Goal: Task Accomplishment & Management: Use online tool/utility

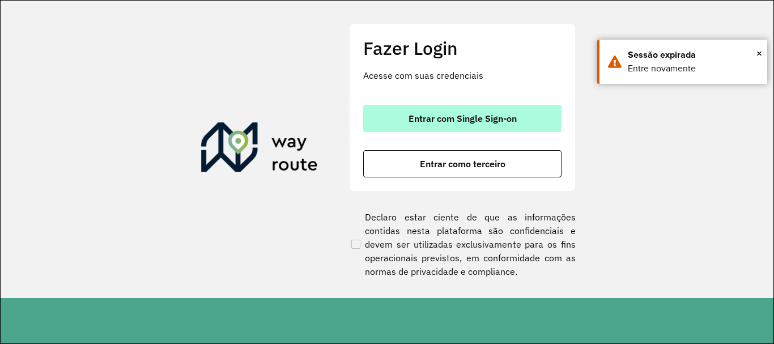
click at [444, 121] on span "Entrar com Single Sign-on" at bounding box center [462, 118] width 108 height 9
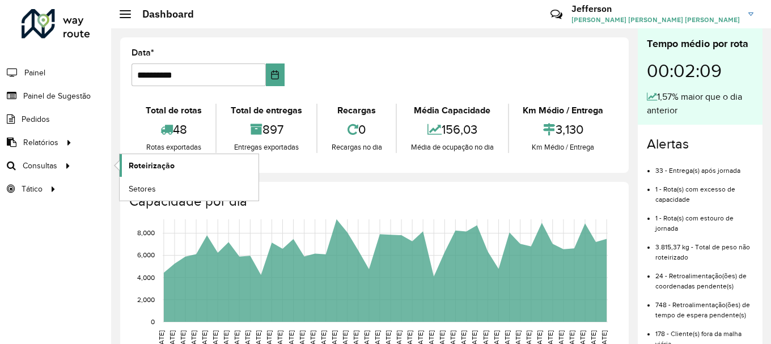
click at [147, 164] on span "Roteirização" at bounding box center [152, 166] width 46 height 12
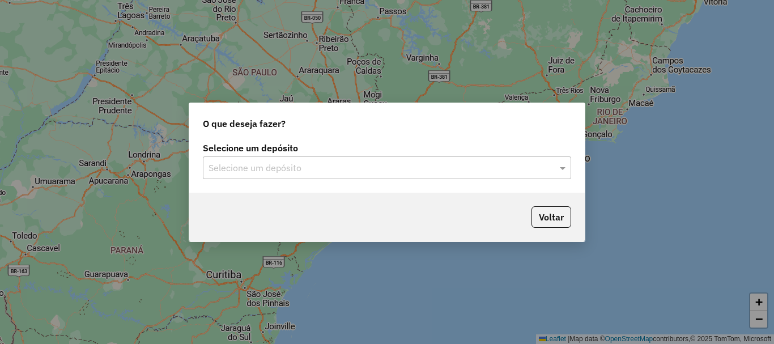
click at [397, 174] on input "text" at bounding box center [375, 168] width 334 height 14
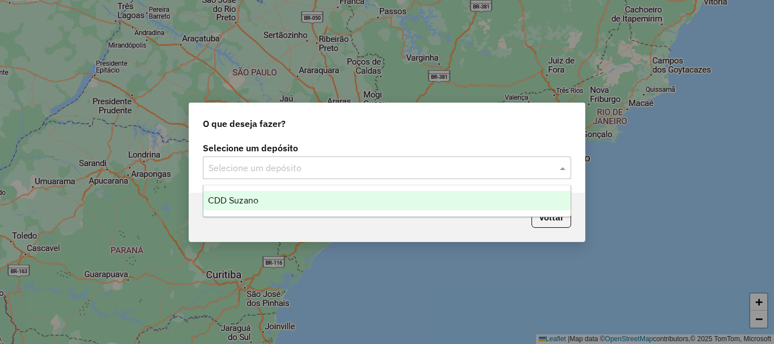
click at [354, 201] on div "CDD Suzano" at bounding box center [386, 200] width 367 height 19
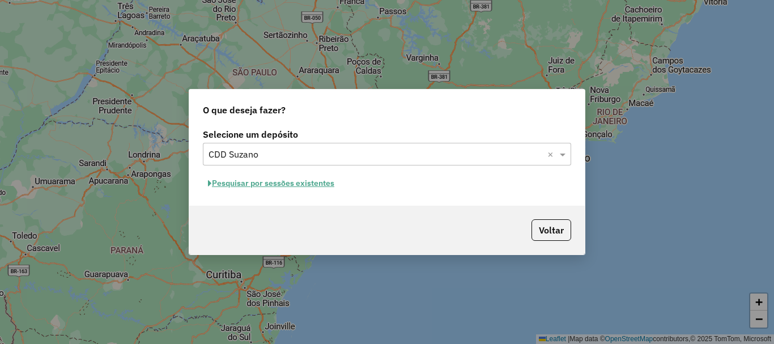
click at [317, 186] on button "Pesquisar por sessões existentes" at bounding box center [271, 183] width 137 height 18
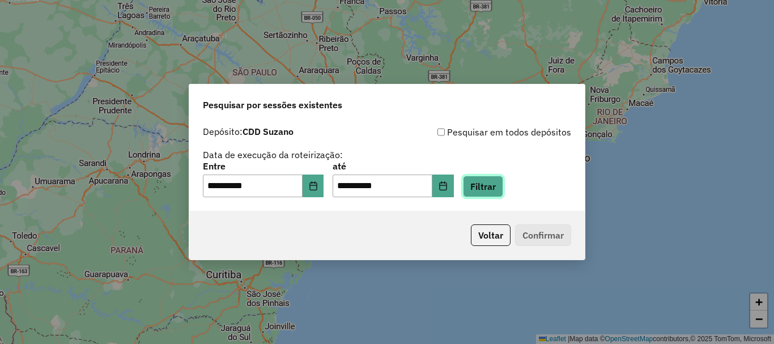
click at [497, 192] on button "Filtrar" at bounding box center [483, 187] width 40 height 22
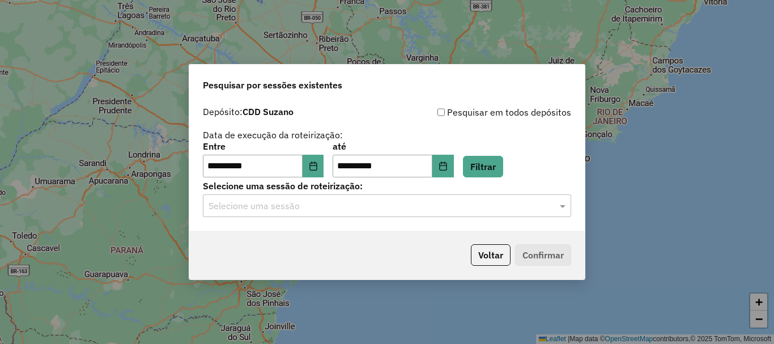
click at [357, 210] on input "text" at bounding box center [375, 206] width 334 height 14
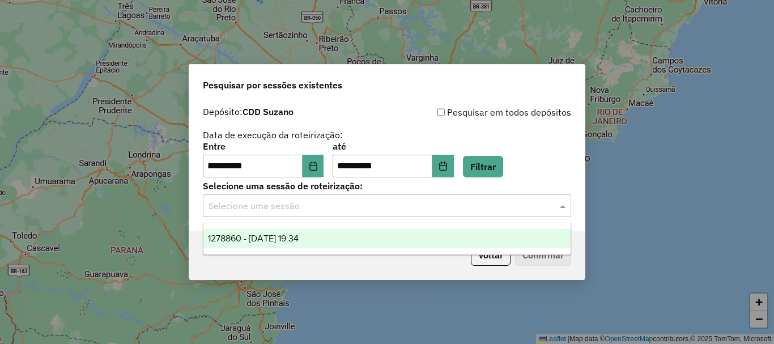
click at [339, 240] on div "1278860 - 19/09/2025 19:34" at bounding box center [386, 238] width 367 height 19
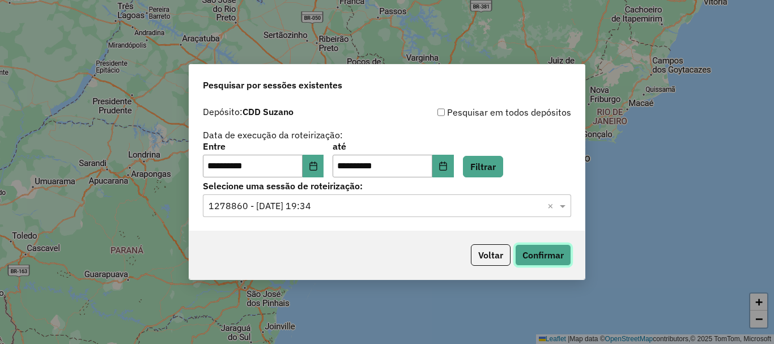
click at [556, 254] on button "Confirmar" at bounding box center [543, 255] width 56 height 22
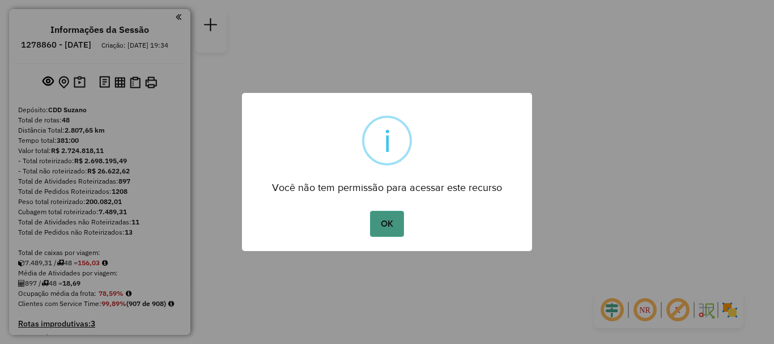
click at [382, 223] on button "OK" at bounding box center [386, 224] width 33 height 26
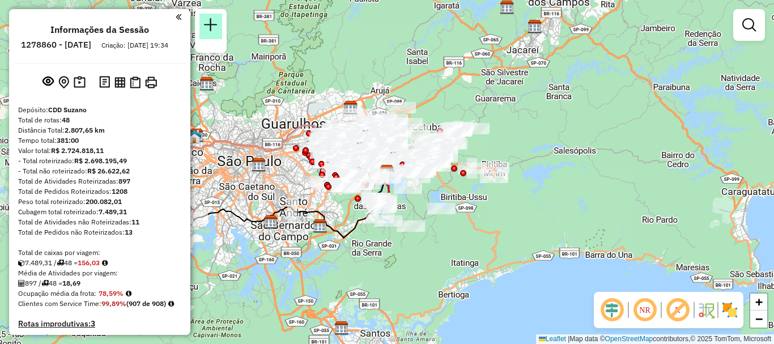
click at [215, 18] on em at bounding box center [211, 25] width 14 height 14
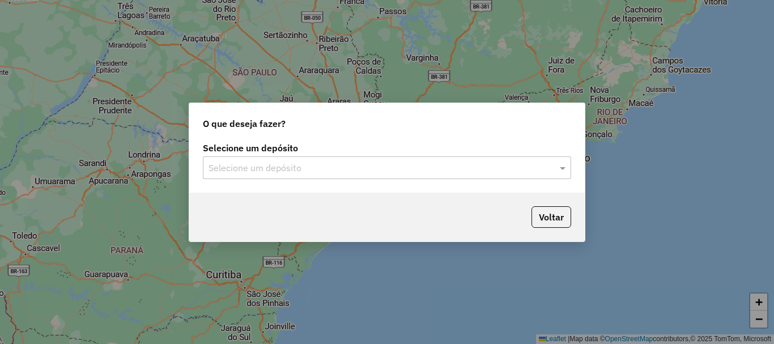
click at [435, 172] on input "text" at bounding box center [375, 168] width 334 height 14
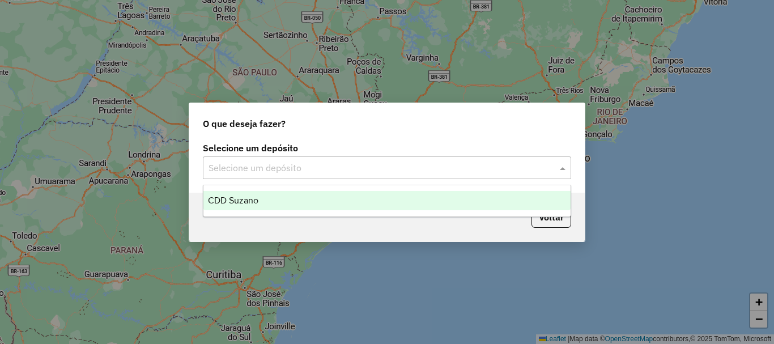
click at [371, 201] on div "CDD Suzano" at bounding box center [386, 200] width 367 height 19
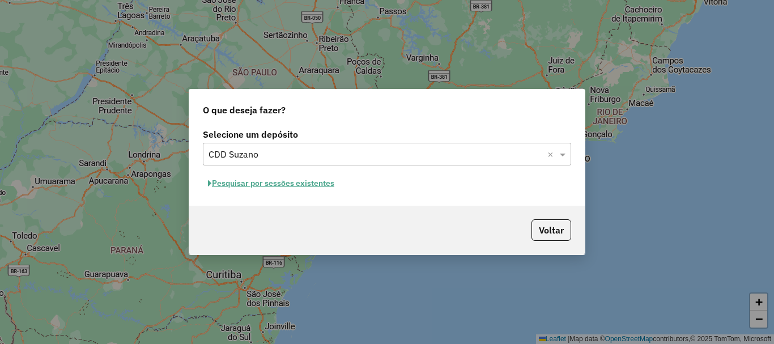
click at [313, 186] on button "Pesquisar por sessões existentes" at bounding box center [271, 183] width 137 height 18
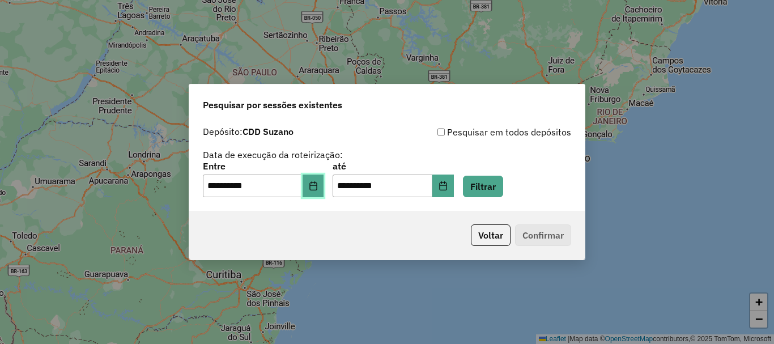
click at [318, 188] on icon "Choose Date" at bounding box center [313, 185] width 9 height 9
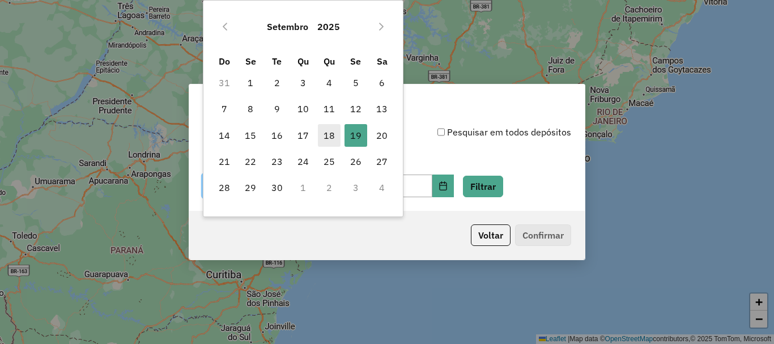
click at [330, 134] on span "18" at bounding box center [329, 135] width 23 height 23
type input "**********"
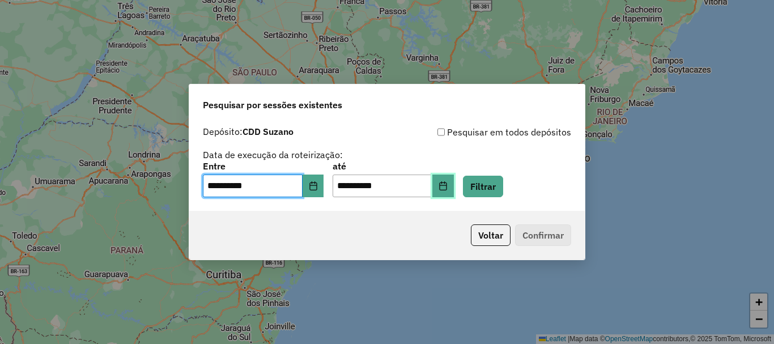
click at [448, 188] on icon "Choose Date" at bounding box center [443, 185] width 9 height 9
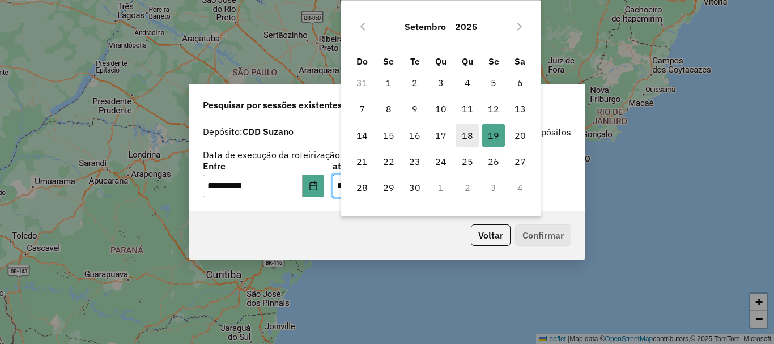
click at [465, 135] on span "18" at bounding box center [467, 135] width 23 height 23
type input "**********"
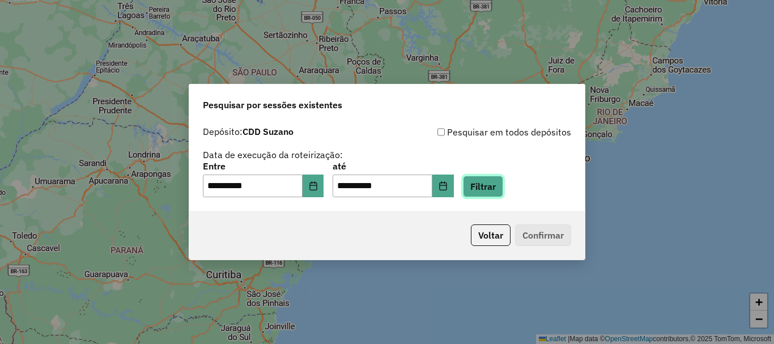
click at [496, 184] on button "Filtrar" at bounding box center [483, 187] width 40 height 22
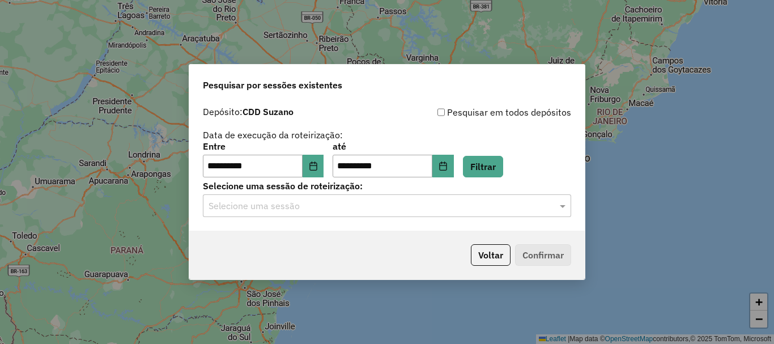
click at [396, 207] on input "text" at bounding box center [375, 206] width 334 height 14
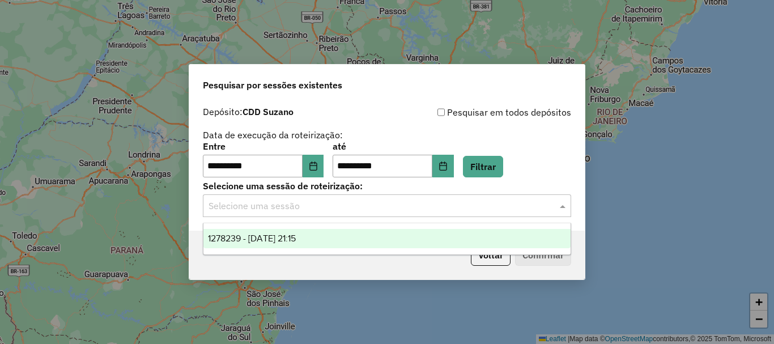
click at [354, 236] on div "1278239 - [DATE] 21:15" at bounding box center [386, 238] width 367 height 19
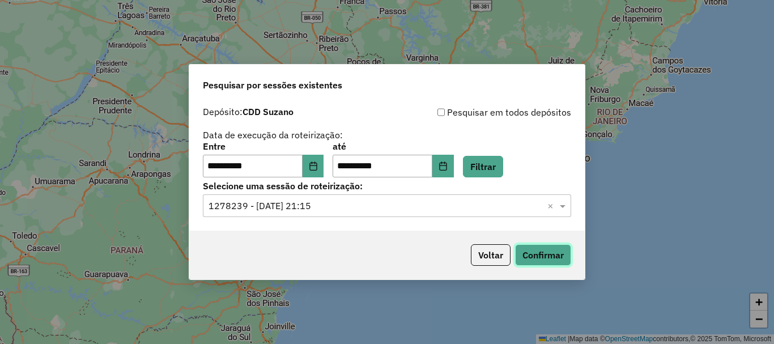
click at [551, 257] on button "Confirmar" at bounding box center [543, 255] width 56 height 22
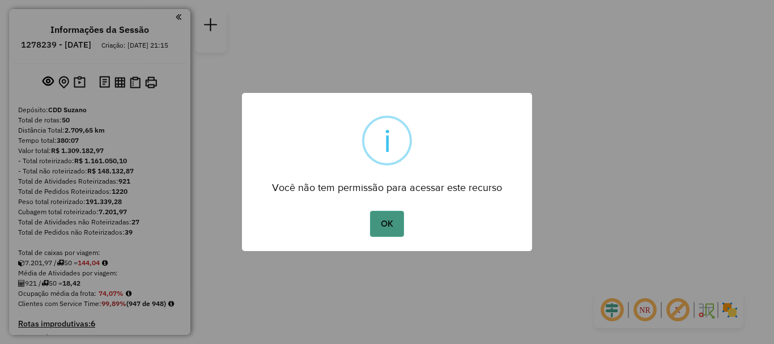
click at [392, 225] on button "OK" at bounding box center [386, 224] width 33 height 26
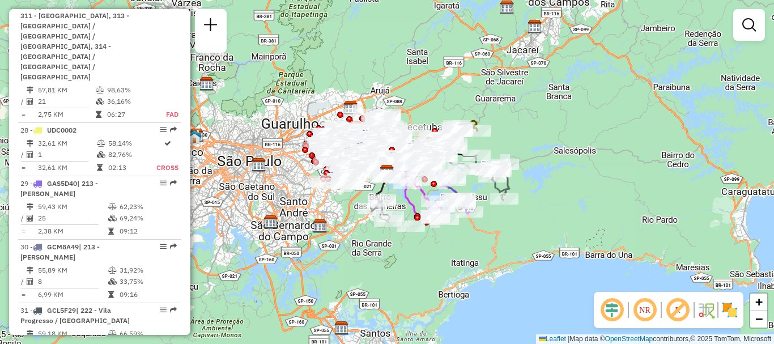
scroll to position [3402, 0]
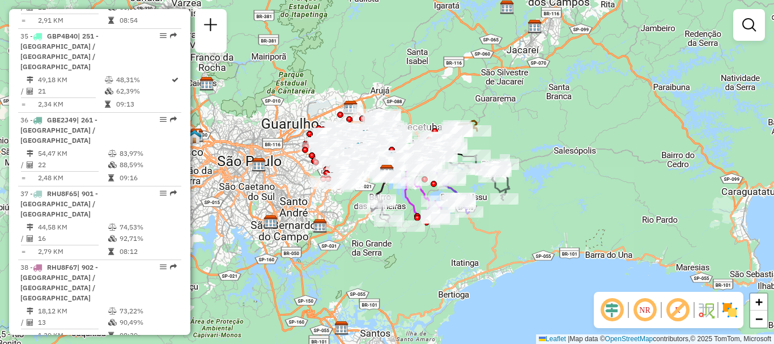
select select "**********"
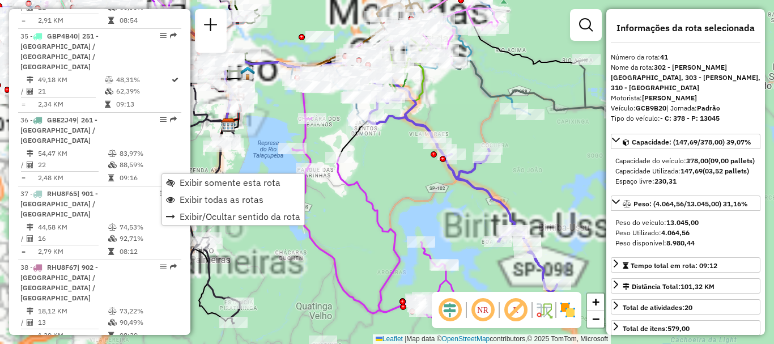
drag, startPoint x: 220, startPoint y: 184, endPoint x: 320, endPoint y: 190, distance: 99.9
click at [220, 184] on span "Exibir somente esta rota" at bounding box center [230, 182] width 101 height 9
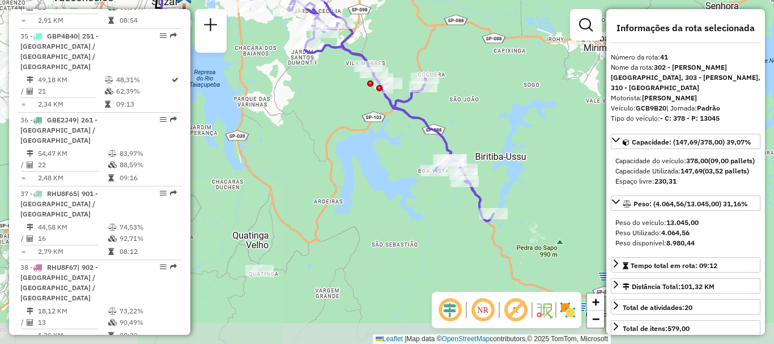
drag, startPoint x: 401, startPoint y: 188, endPoint x: 359, endPoint y: 121, distance: 78.4
click at [359, 121] on div "Janela de atendimento Grade de atendimento Capacidade Transportadoras Veículos …" at bounding box center [387, 172] width 774 height 344
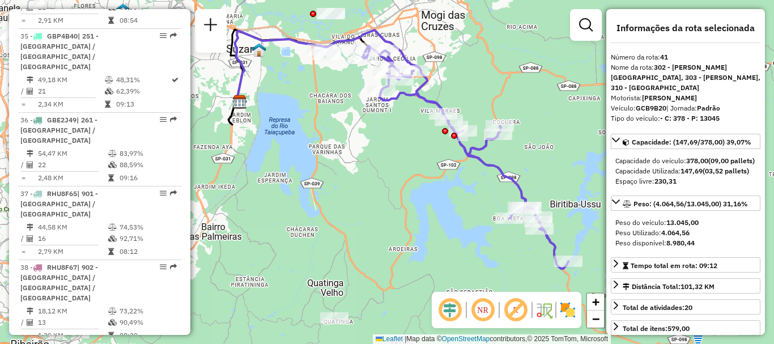
drag, startPoint x: 365, startPoint y: 189, endPoint x: 440, endPoint y: 237, distance: 88.6
click at [440, 237] on div "Janela de atendimento Grade de atendimento Capacidade Transportadoras Veículos …" at bounding box center [387, 172] width 774 height 344
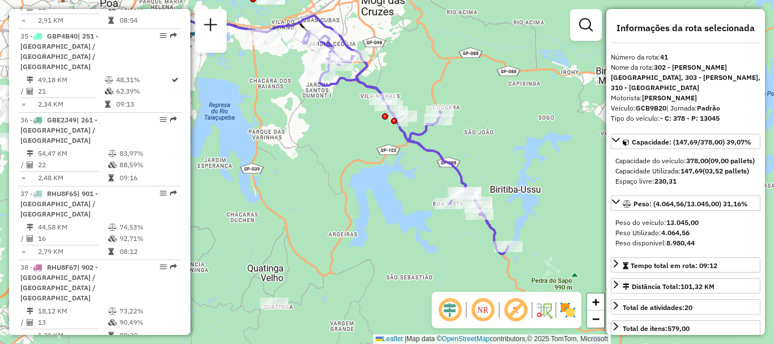
drag, startPoint x: 442, startPoint y: 170, endPoint x: 382, endPoint y: 155, distance: 61.8
click at [382, 155] on div "Janela de atendimento Grade de atendimento Capacidade Transportadoras Veículos …" at bounding box center [387, 172] width 774 height 344
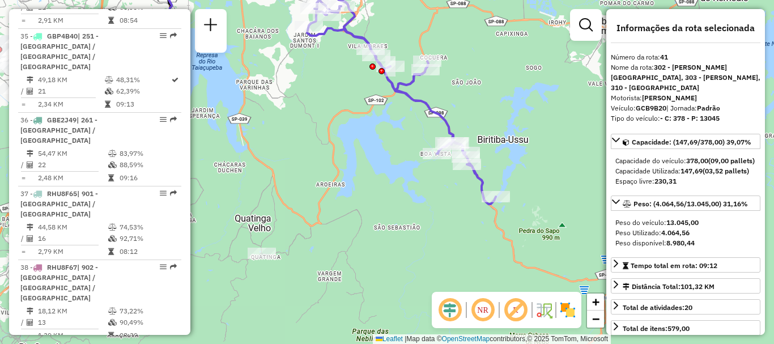
drag, startPoint x: 412, startPoint y: 189, endPoint x: 410, endPoint y: 173, distance: 15.5
click at [410, 173] on div "Janela de atendimento Grade de atendimento Capacidade Transportadoras Veículos …" at bounding box center [387, 172] width 774 height 344
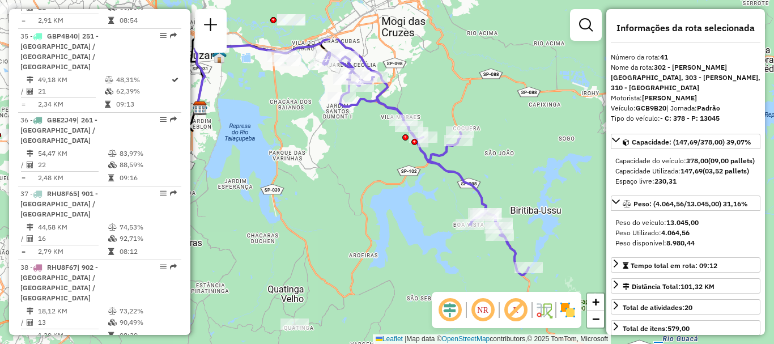
drag, startPoint x: 392, startPoint y: 125, endPoint x: 425, endPoint y: 199, distance: 81.2
click at [425, 199] on div "Janela de atendimento Grade de atendimento Capacidade Transportadoras Veículos …" at bounding box center [387, 172] width 774 height 344
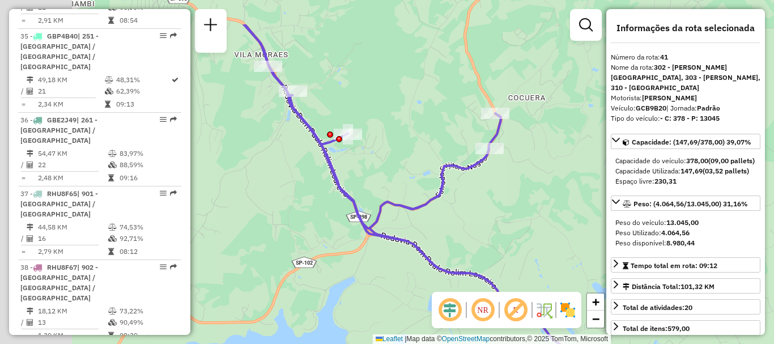
drag, startPoint x: 442, startPoint y: 122, endPoint x: 513, endPoint y: 170, distance: 84.9
click at [513, 170] on div "Janela de atendimento Grade de atendimento Capacidade Transportadoras Veículos …" at bounding box center [387, 172] width 774 height 344
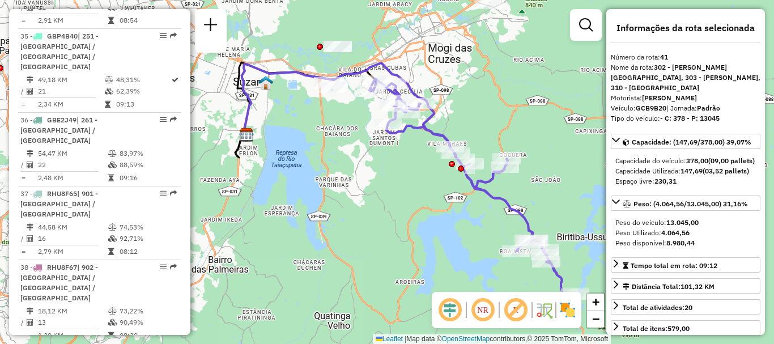
click at [518, 307] on em at bounding box center [515, 309] width 27 height 27
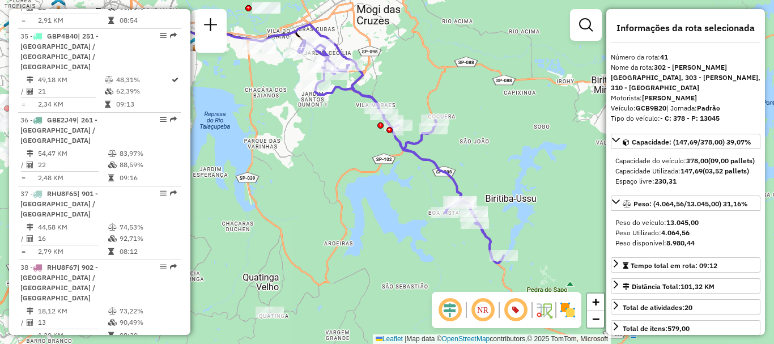
drag, startPoint x: 467, startPoint y: 248, endPoint x: 395, endPoint y: 210, distance: 81.1
click at [395, 210] on div "Janela de atendimento Grade de atendimento Capacidade Transportadoras Veículos …" at bounding box center [387, 172] width 774 height 344
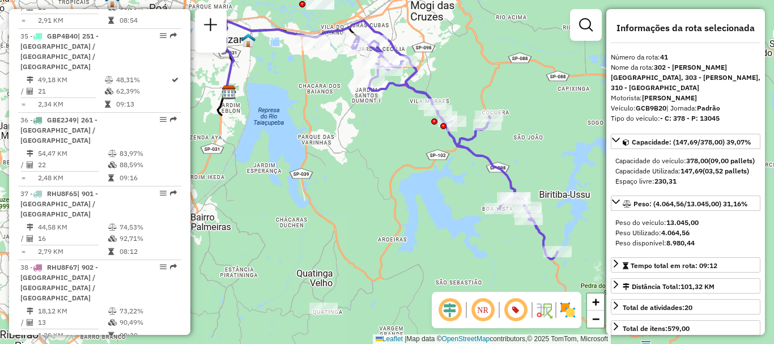
drag, startPoint x: 413, startPoint y: 229, endPoint x: 467, endPoint y: 225, distance: 54.0
click at [467, 225] on div "Janela de atendimento Grade de atendimento Capacidade Transportadoras Veículos …" at bounding box center [387, 172] width 774 height 344
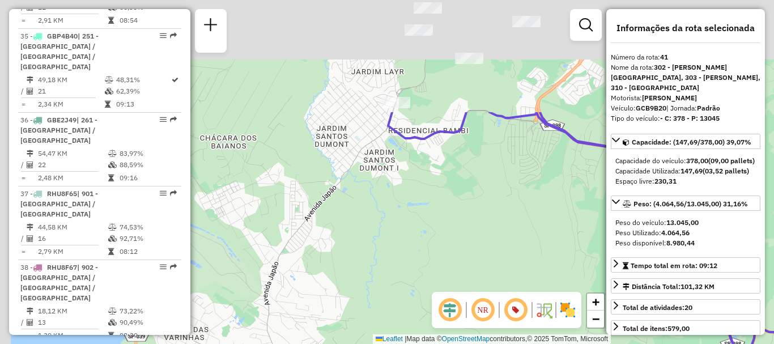
drag, startPoint x: 366, startPoint y: 80, endPoint x: 456, endPoint y: 219, distance: 164.7
click at [465, 241] on div "Janela de atendimento Grade de atendimento Capacidade Transportadoras Veículos …" at bounding box center [387, 172] width 774 height 344
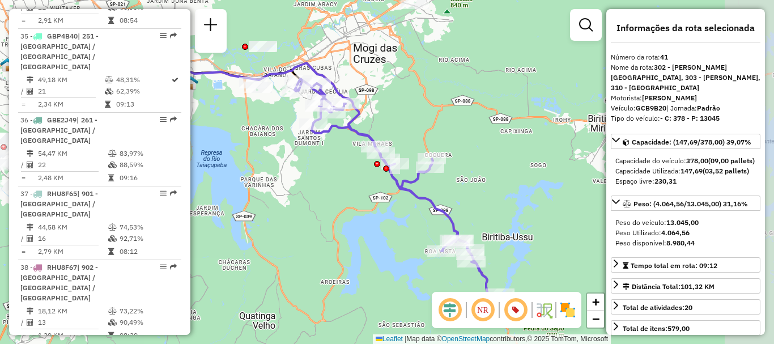
drag, startPoint x: 513, startPoint y: 219, endPoint x: 355, endPoint y: 181, distance: 162.1
click at [355, 181] on div "Janela de atendimento Grade de atendimento Capacidade Transportadoras Veículos …" at bounding box center [387, 172] width 774 height 344
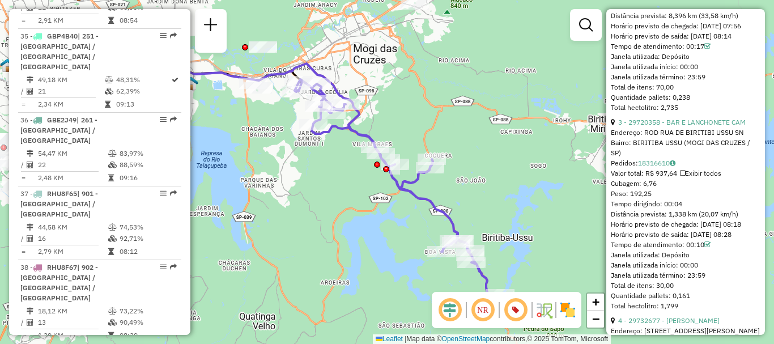
scroll to position [793, 0]
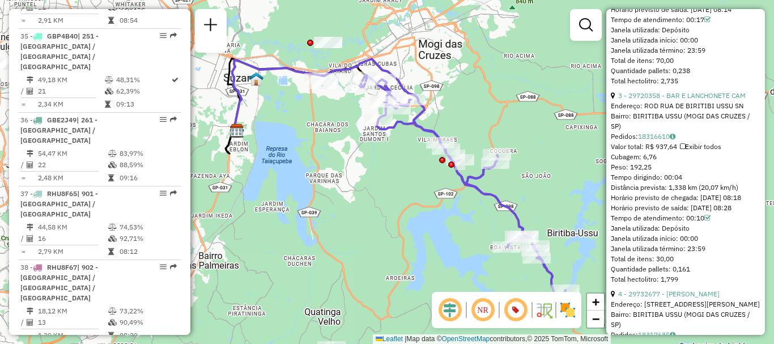
drag, startPoint x: 371, startPoint y: 232, endPoint x: 443, endPoint y: 227, distance: 72.7
click at [443, 227] on div "Janela de atendimento Grade de atendimento Capacidade Transportadoras Veículos …" at bounding box center [387, 172] width 774 height 344
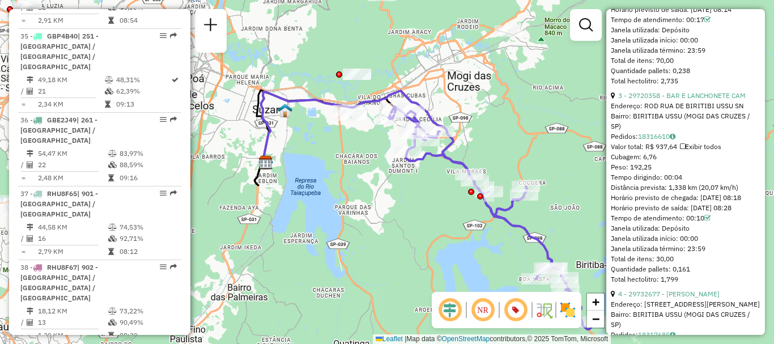
drag, startPoint x: 418, startPoint y: 229, endPoint x: 441, endPoint y: 255, distance: 34.1
click at [440, 260] on div "Janela de atendimento Grade de atendimento Capacidade Transportadoras Veículos …" at bounding box center [387, 172] width 774 height 344
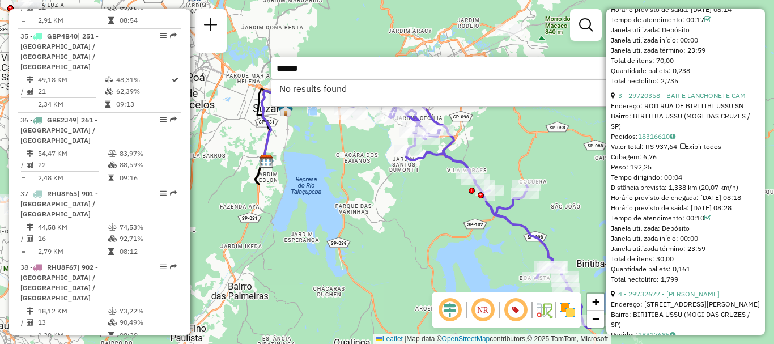
click at [298, 71] on input "******" at bounding box center [441, 68] width 340 height 23
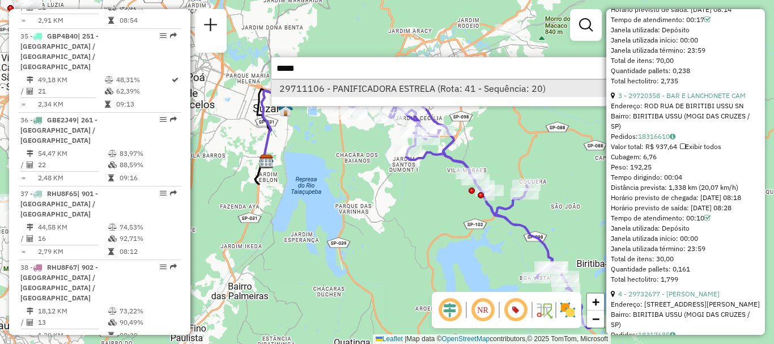
type input "*****"
click at [339, 84] on li "29711106 - PANIFICADORA ESTRELA (Rota: 41 - Sequência: 20)" at bounding box center [440, 88] width 339 height 17
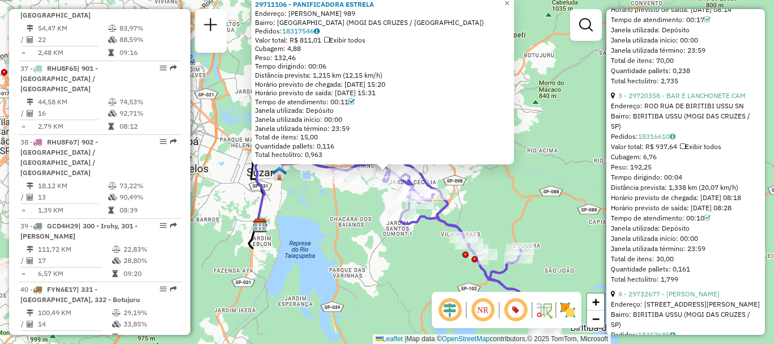
scroll to position [3557, 0]
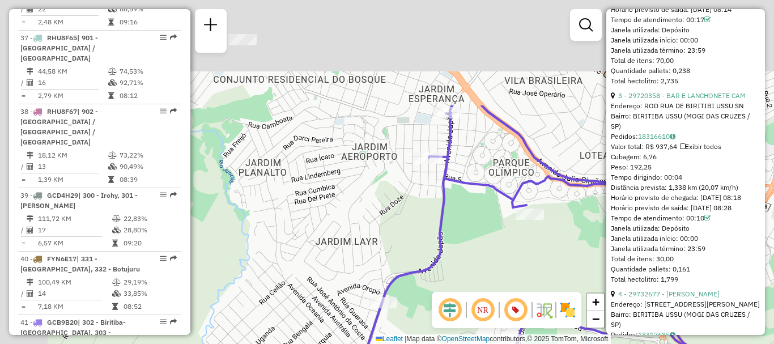
drag, startPoint x: 384, startPoint y: 157, endPoint x: 501, endPoint y: 276, distance: 167.5
click at [501, 280] on div "29711106 - PANIFICADORA ESTRELA Endereço: ALEXANDRINA DE PAULA 989 Bairro: VILA…" at bounding box center [387, 172] width 774 height 344
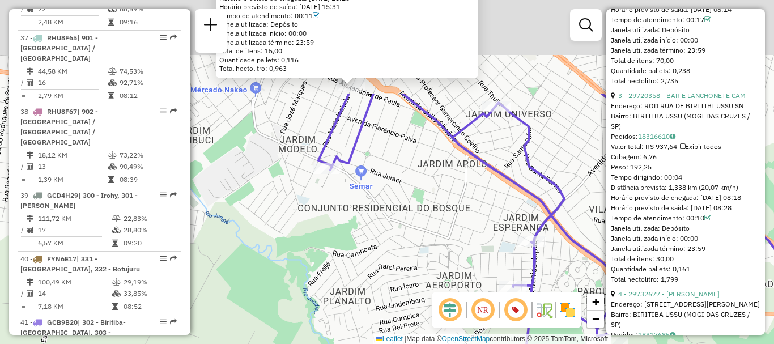
drag, startPoint x: 414, startPoint y: 95, endPoint x: 501, endPoint y: 224, distance: 155.9
click at [502, 228] on div "29711106 - PANIFICADORA ESTRELA Endereço: ALEXANDRINA DE PAULA 989 Bairro: VILA…" at bounding box center [387, 172] width 774 height 344
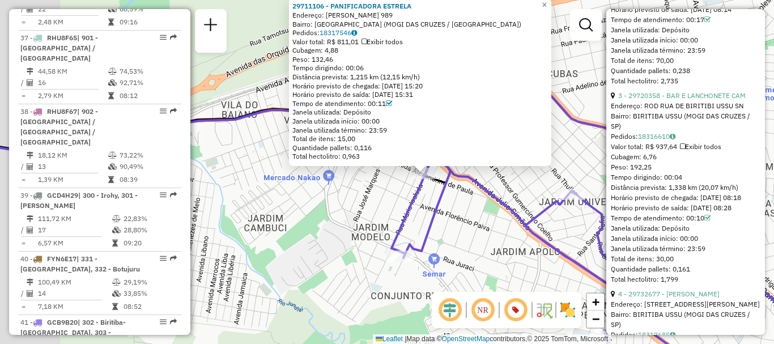
drag, startPoint x: 381, startPoint y: 124, endPoint x: 449, endPoint y: 205, distance: 105.3
click at [449, 205] on div "29711106 - PANIFICADORA ESTRELA Endereço: ALEXANDRINA DE PAULA 989 Bairro: VILA…" at bounding box center [387, 172] width 774 height 344
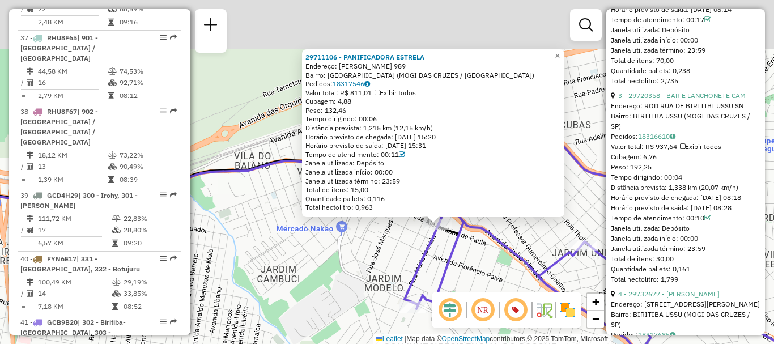
drag, startPoint x: 464, startPoint y: 223, endPoint x: 478, endPoint y: 274, distance: 52.8
click at [478, 274] on div "29711106 - PANIFICADORA ESTRELA Endereço: ALEXANDRINA DE PAULA 989 Bairro: VILA…" at bounding box center [387, 172] width 774 height 344
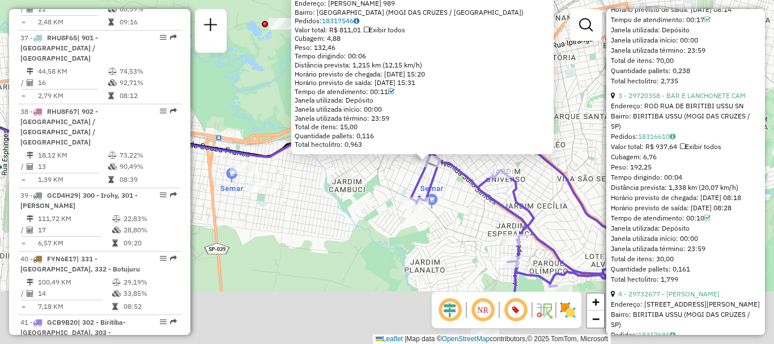
drag, startPoint x: 454, startPoint y: 269, endPoint x: 473, endPoint y: 159, distance: 112.1
click at [473, 159] on div "29711106 - PANIFICADORA ESTRELA Endereço: ALEXANDRINA DE PAULA 989 Bairro: VILA…" at bounding box center [387, 172] width 774 height 344
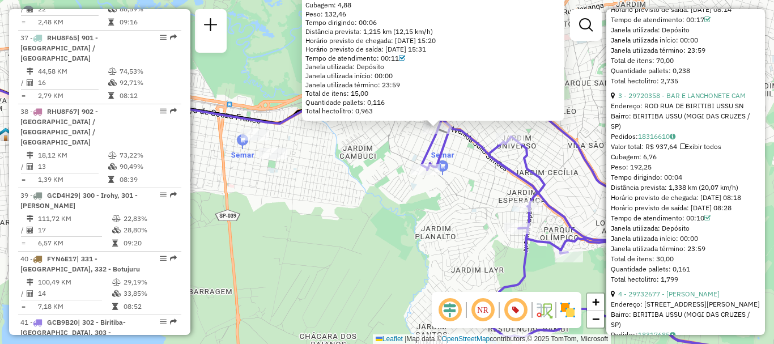
click at [449, 309] on em at bounding box center [449, 309] width 27 height 27
click at [480, 309] on em at bounding box center [482, 309] width 27 height 27
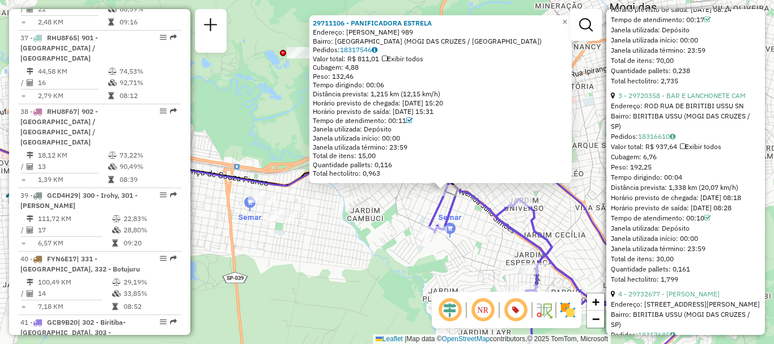
drag, startPoint x: 456, startPoint y: 223, endPoint x: 463, endPoint y: 285, distance: 62.8
click at [463, 285] on div "29711106 - PANIFICADORA ESTRELA Endereço: ALEXANDRINA DE PAULA 989 Bairro: VILA…" at bounding box center [387, 172] width 774 height 344
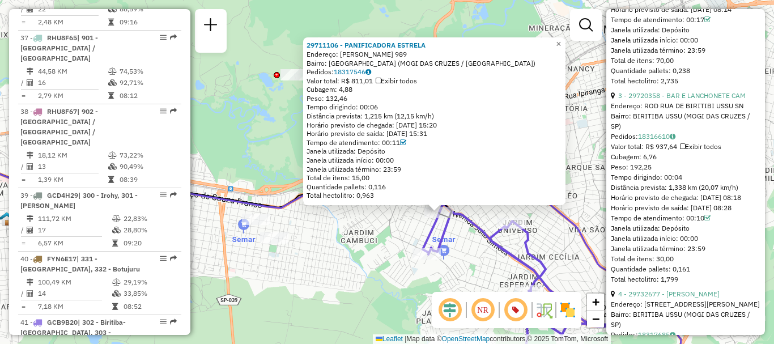
drag, startPoint x: 337, startPoint y: 232, endPoint x: 326, endPoint y: 253, distance: 23.8
click at [326, 253] on div "29711106 - PANIFICADORA ESTRELA Endereço: ALEXANDRINA DE PAULA 989 Bairro: VILA…" at bounding box center [387, 172] width 774 height 344
click at [561, 42] on span "×" at bounding box center [558, 44] width 5 height 10
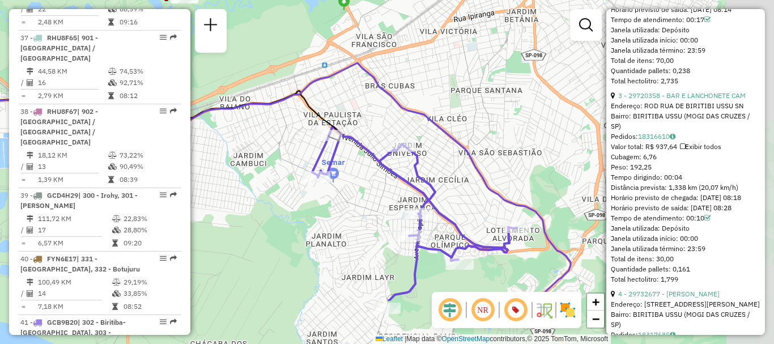
drag, startPoint x: 491, startPoint y: 199, endPoint x: 401, endPoint y: 138, distance: 108.9
click at [401, 138] on icon at bounding box center [414, 213] width 205 height 174
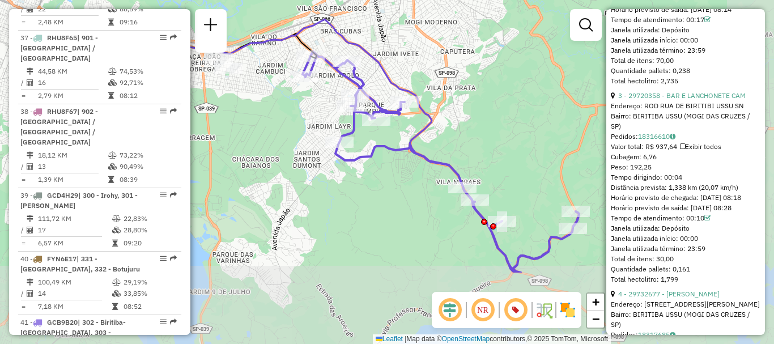
drag, startPoint x: 528, startPoint y: 250, endPoint x: 447, endPoint y: 148, distance: 130.7
click at [447, 148] on div "Janela de atendimento Grade de atendimento Capacidade Transportadoras Veículos …" at bounding box center [387, 172] width 774 height 344
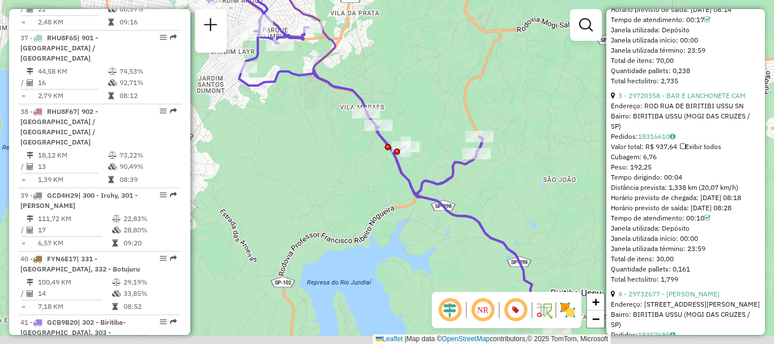
drag, startPoint x: 560, startPoint y: 256, endPoint x: 443, endPoint y: 160, distance: 151.0
click at [443, 160] on div "Janela de atendimento Grade de atendimento Capacidade Transportadoras Veículos …" at bounding box center [387, 172] width 774 height 344
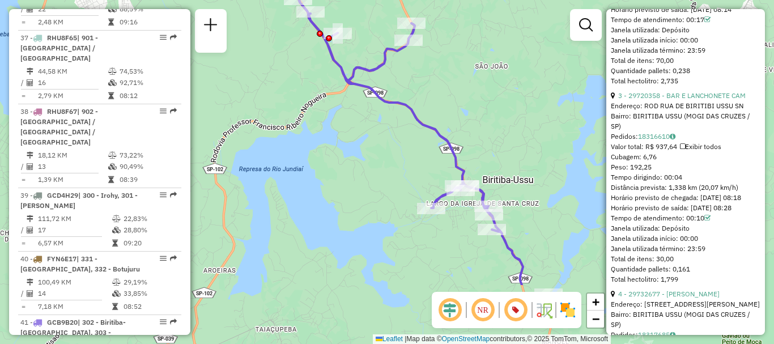
drag, startPoint x: 509, startPoint y: 232, endPoint x: 462, endPoint y: 139, distance: 103.9
click at [462, 139] on div "Janela de atendimento Grade de atendimento Capacidade Transportadoras Veículos …" at bounding box center [387, 172] width 774 height 344
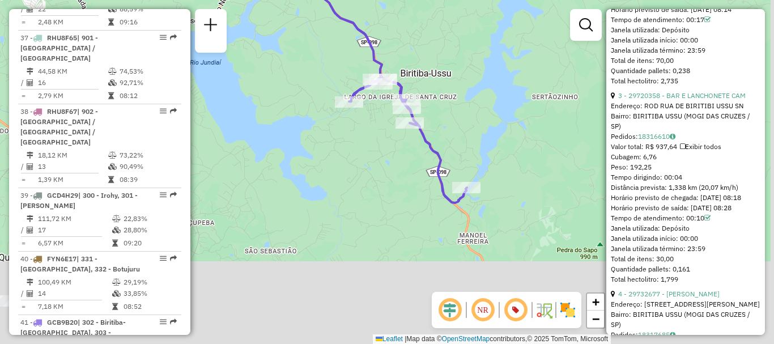
drag, startPoint x: 526, startPoint y: 243, endPoint x: 444, endPoint y: 137, distance: 134.5
click at [444, 137] on div "Janela de atendimento Grade de atendimento Capacidade Transportadoras Veículos …" at bounding box center [387, 172] width 774 height 344
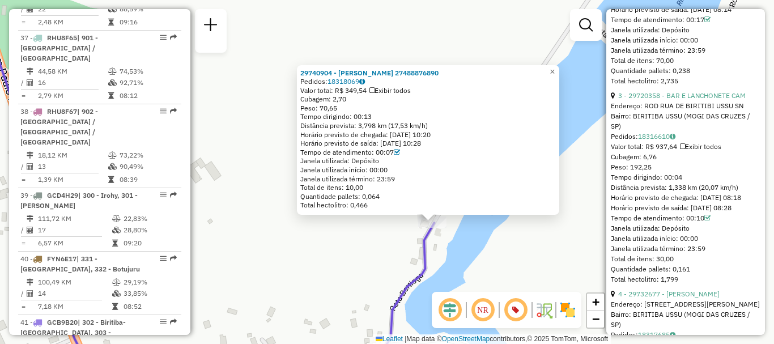
drag, startPoint x: 327, startPoint y: 189, endPoint x: 293, endPoint y: 285, distance: 102.3
click at [290, 288] on div "29740904 - WILLIAM BATISTA DE MIRANDA 27488876890 Pedidos: 18318069 Valor total…" at bounding box center [387, 172] width 774 height 344
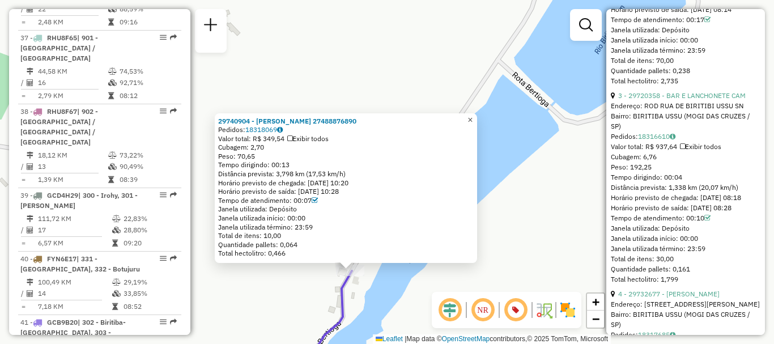
click at [477, 121] on link "×" at bounding box center [470, 120] width 14 height 14
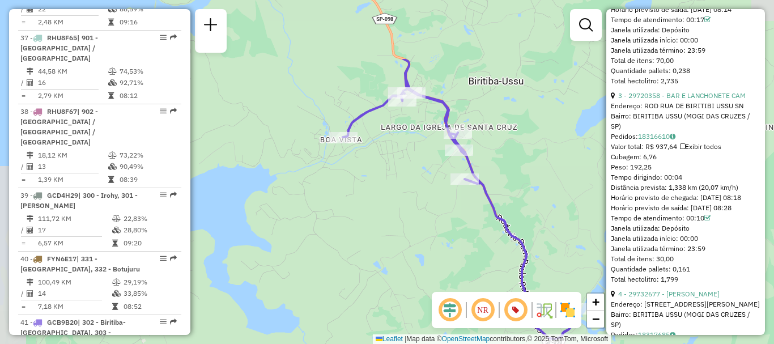
drag, startPoint x: 423, startPoint y: 151, endPoint x: 538, endPoint y: 232, distance: 140.7
click at [542, 234] on div "Janela de atendimento Grade de atendimento Capacidade Transportadoras Veículos …" at bounding box center [387, 172] width 774 height 344
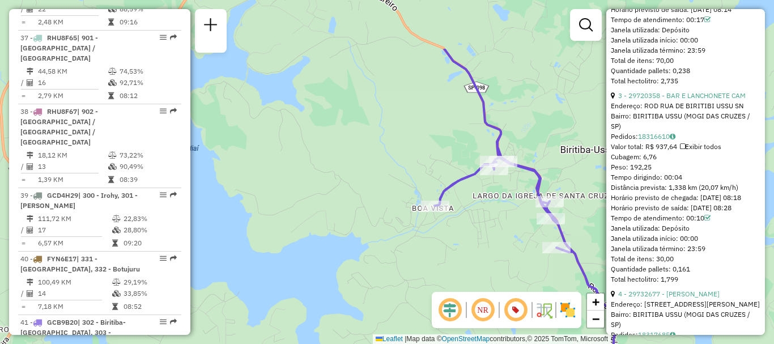
drag, startPoint x: 389, startPoint y: 189, endPoint x: 503, endPoint y: 272, distance: 140.6
click at [503, 272] on div "Janela de atendimento Grade de atendimento Capacidade Transportadoras Veículos …" at bounding box center [387, 172] width 774 height 344
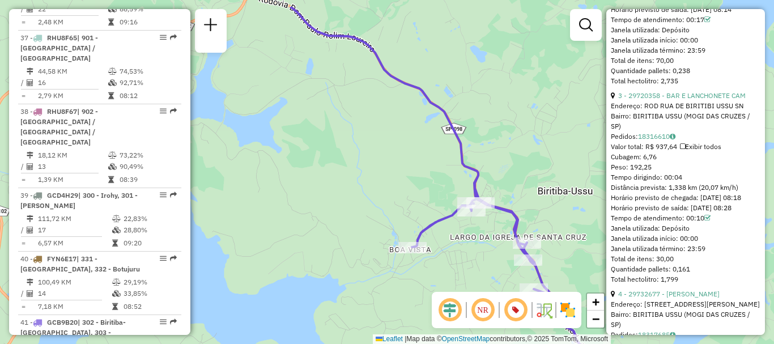
drag, startPoint x: 484, startPoint y: 233, endPoint x: 461, endPoint y: 274, distance: 47.2
click at [461, 274] on div "Janela de atendimento Grade de atendimento Capacidade Transportadoras Veículos …" at bounding box center [387, 172] width 774 height 344
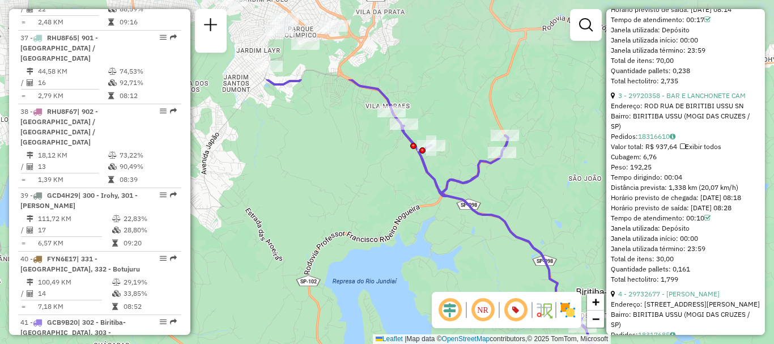
drag, startPoint x: 414, startPoint y: 149, endPoint x: 478, endPoint y: 271, distance: 138.4
click at [478, 271] on div "Janela de atendimento Grade de atendimento Capacidade Transportadoras Veículos …" at bounding box center [387, 172] width 774 height 344
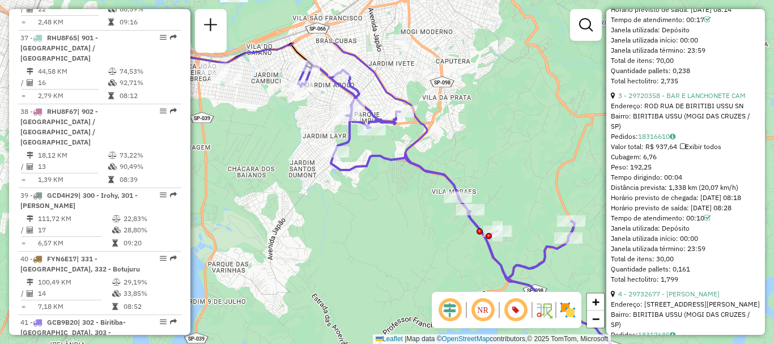
drag, startPoint x: 442, startPoint y: 99, endPoint x: 488, endPoint y: 160, distance: 76.1
click at [488, 160] on div "Janela de atendimento Grade de atendimento Capacidade Transportadoras Veículos …" at bounding box center [387, 172] width 774 height 344
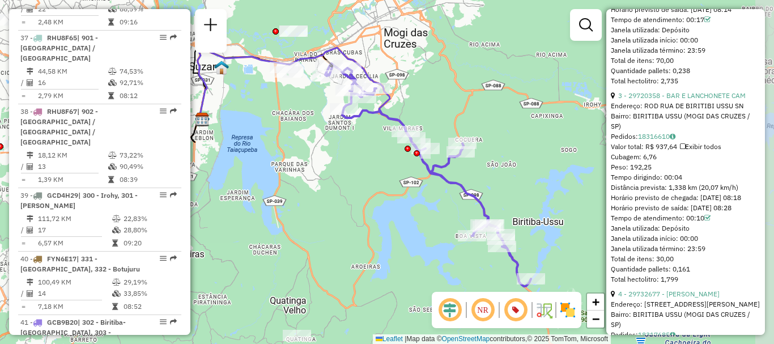
drag, startPoint x: 493, startPoint y: 250, endPoint x: 435, endPoint y: 210, distance: 70.4
click at [435, 210] on div "Janela de atendimento Grade de atendimento Capacidade Transportadoras Veículos …" at bounding box center [387, 172] width 774 height 344
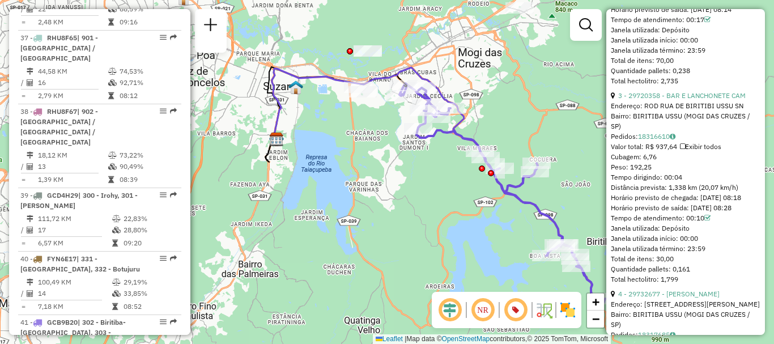
drag, startPoint x: 340, startPoint y: 199, endPoint x: 415, endPoint y: 219, distance: 76.8
click at [415, 219] on div "Janela de atendimento Grade de atendimento Capacidade Transportadoras Veículos …" at bounding box center [387, 172] width 774 height 344
